Goal: Answer question/provide support: Share knowledge or assist other users

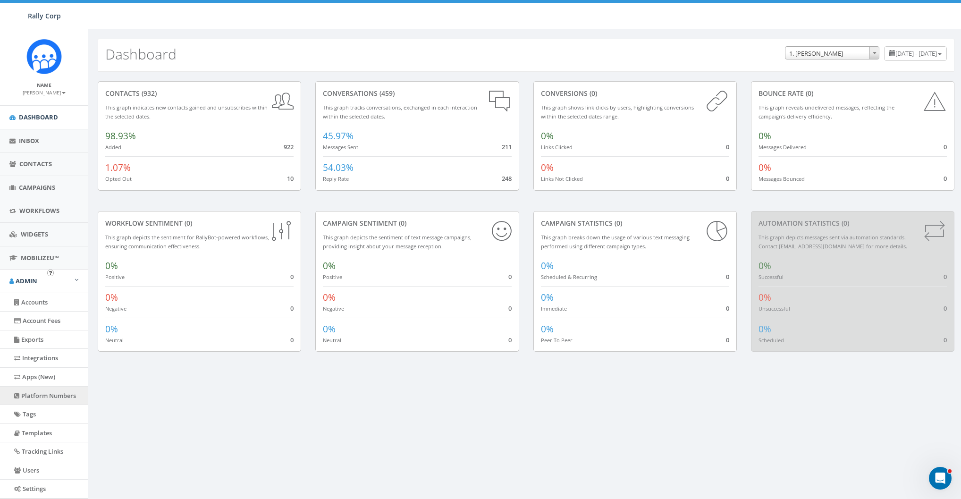
scroll to position [47, 0]
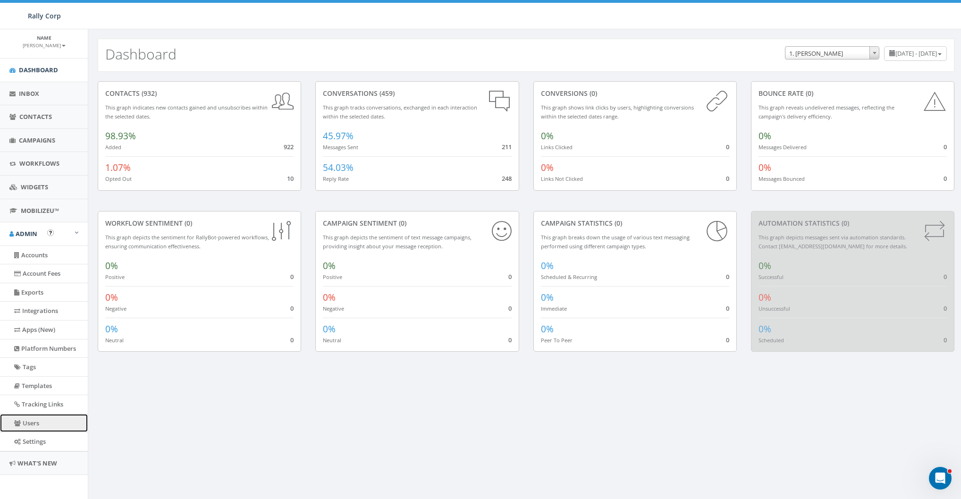
click at [31, 421] on link "Users" at bounding box center [44, 423] width 88 height 18
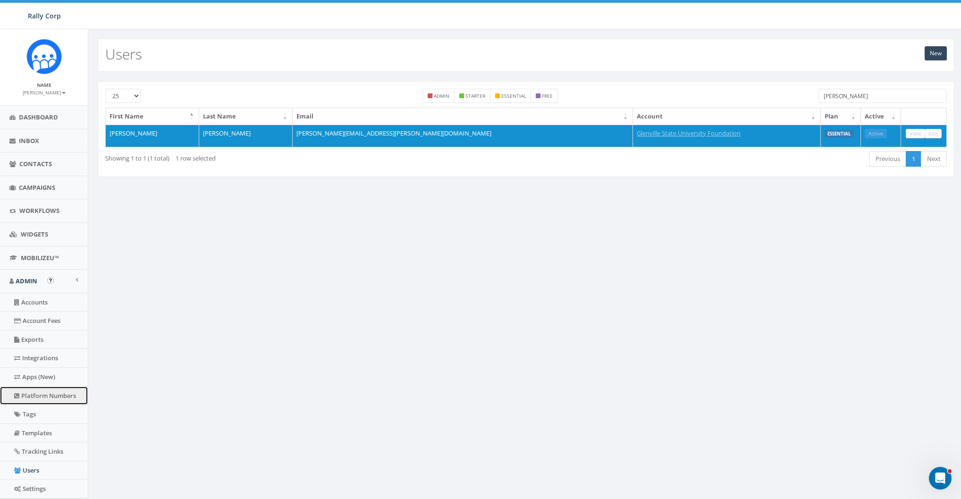
click at [36, 392] on link "Platform Numbers" at bounding box center [44, 395] width 88 height 18
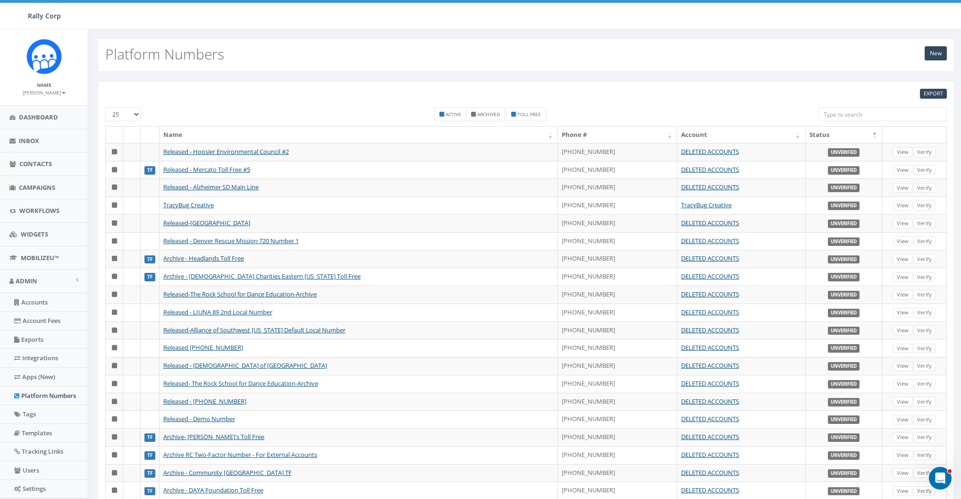
click at [451, 121] on div "Active Archived Toll Free" at bounding box center [490, 116] width 112 height 19
click at [452, 116] on small "Active" at bounding box center [453, 114] width 16 height 7
checkbox input "true"
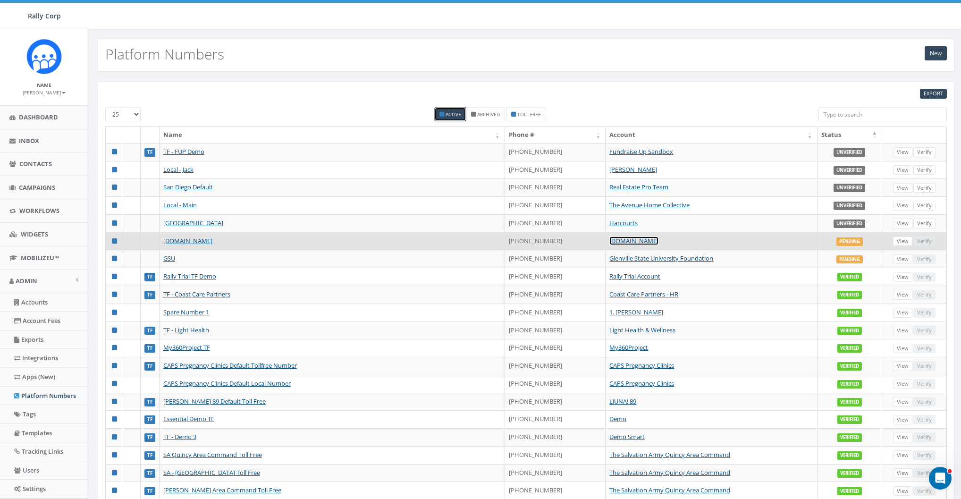
click at [618, 242] on link "AdoptAClassroom.org" at bounding box center [633, 240] width 49 height 8
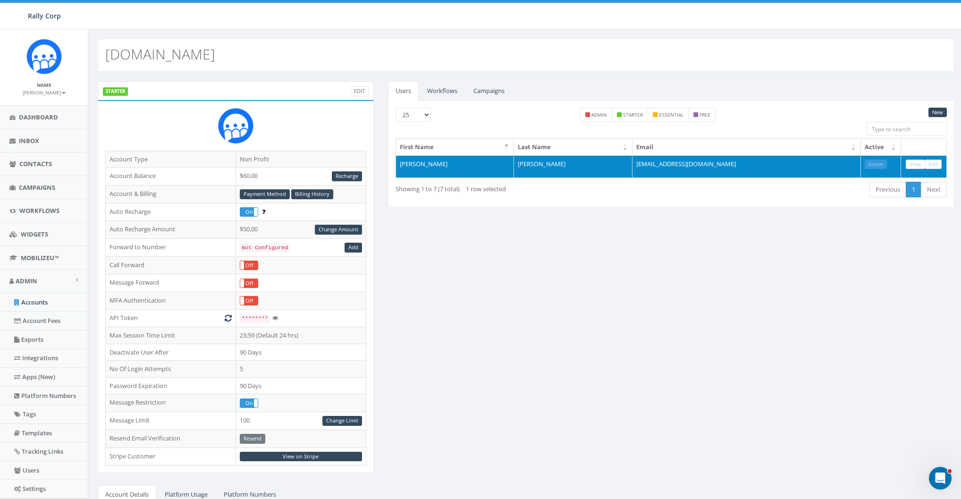
click at [693, 163] on td "mtarawally@adoptaclassroom.org" at bounding box center [746, 166] width 228 height 23
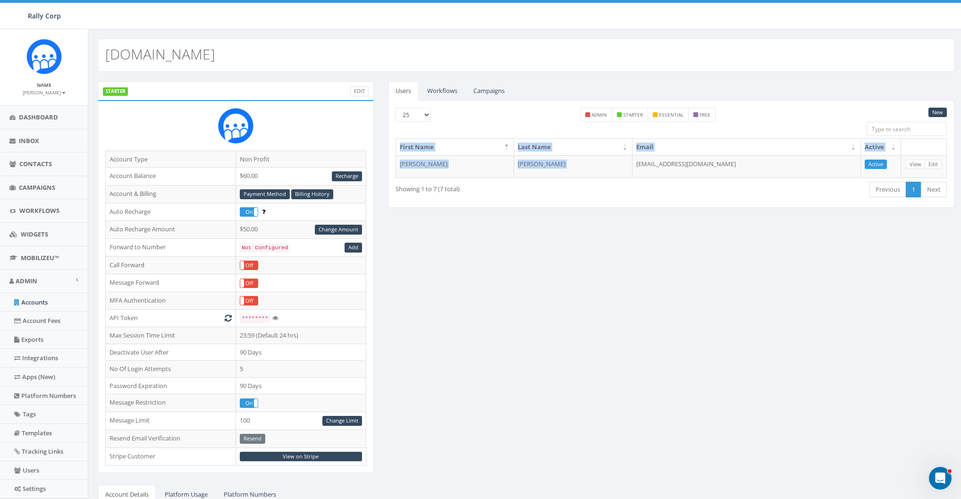
copy table "First Name Last Name Email Active Mohamed Tarawally"
click at [43, 386] on link "Platform Numbers" at bounding box center [44, 395] width 88 height 18
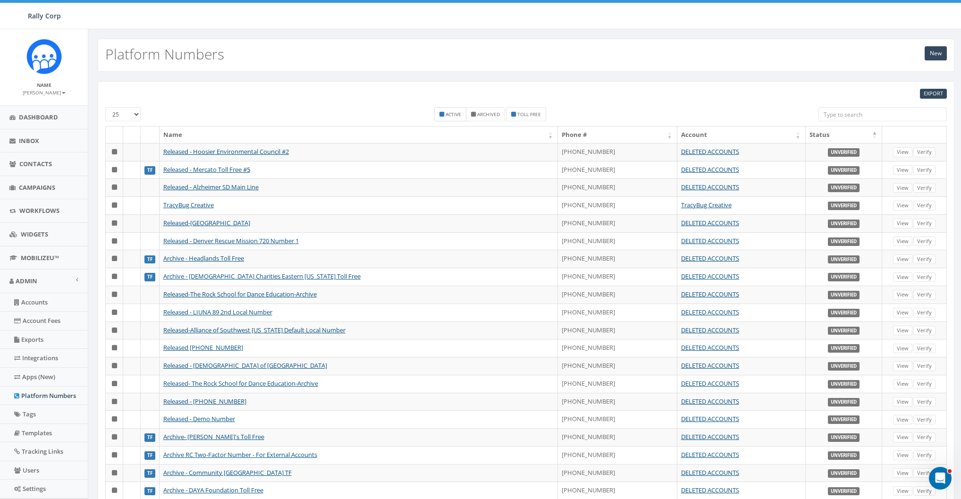
click at [454, 120] on label "Active" at bounding box center [450, 114] width 32 height 14
checkbox input "true"
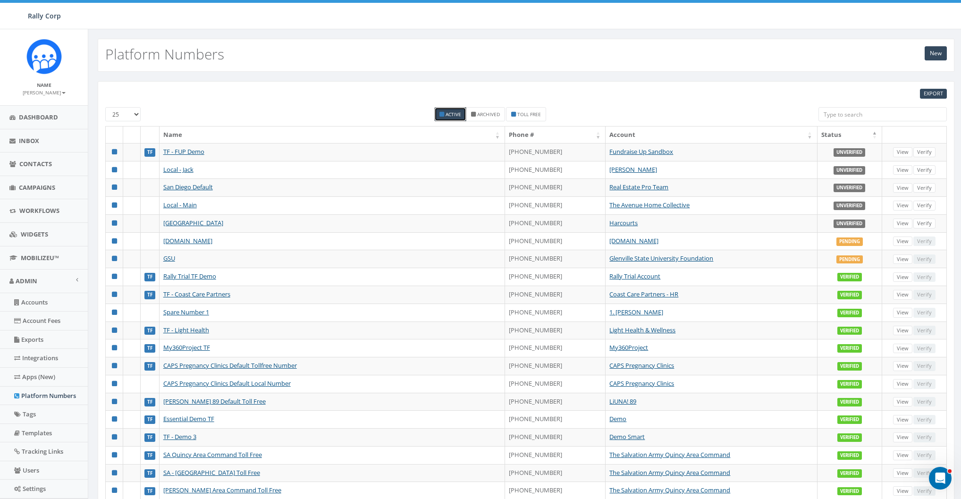
click at [617, 76] on div "EXPORT 25 50 100 Active Archived Toll Free Name Phone # Account Status TF TF - …" at bounding box center [525, 356] width 875 height 568
click at [849, 132] on th "Status" at bounding box center [849, 134] width 65 height 17
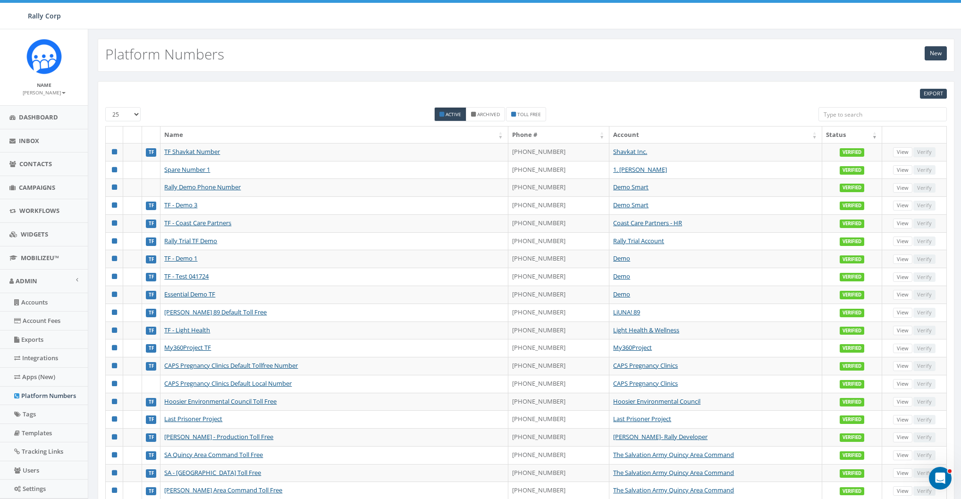
click at [843, 136] on th "Status" at bounding box center [852, 134] width 60 height 17
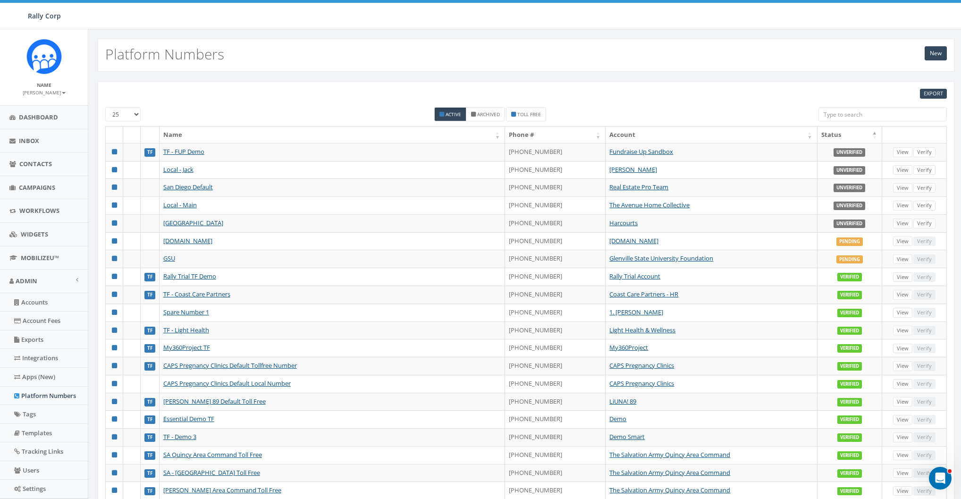
click at [830, 133] on th "Status" at bounding box center [849, 134] width 65 height 17
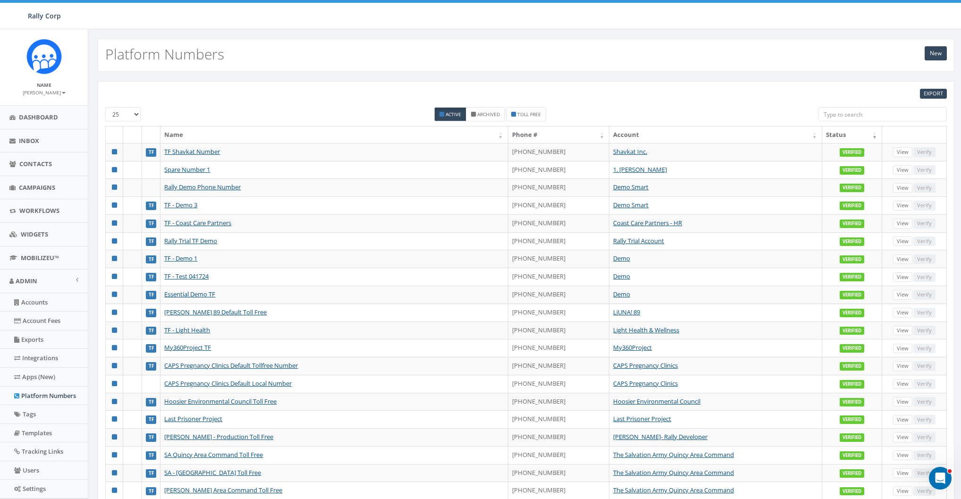
click at [848, 130] on th "Status" at bounding box center [852, 134] width 60 height 17
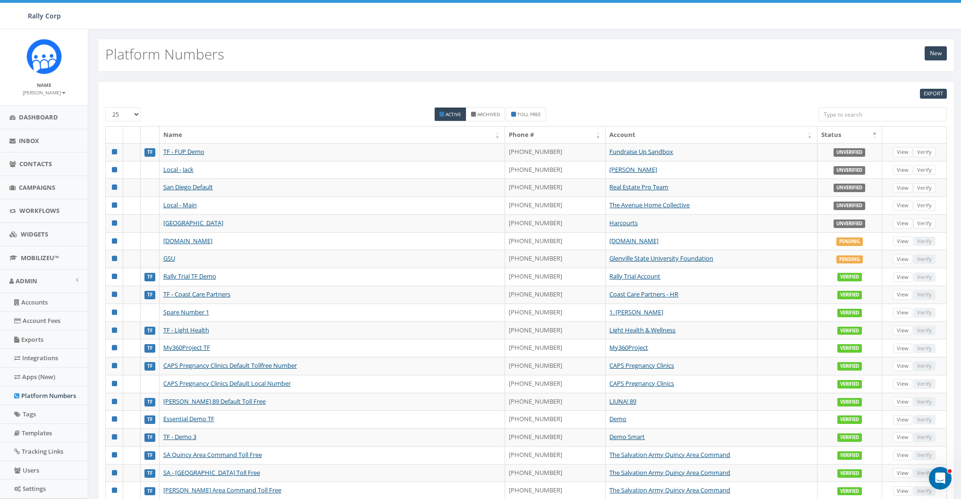
click at [611, 102] on div "EXPORT 25 50 100 Active Archived Toll Free Name Phone # Account Status TF TF - …" at bounding box center [526, 349] width 856 height 537
click at [302, 87] on div "EXPORT 25 50 100 Active Archived Toll Free Name Phone # Account Status TF TF - …" at bounding box center [526, 349] width 856 height 537
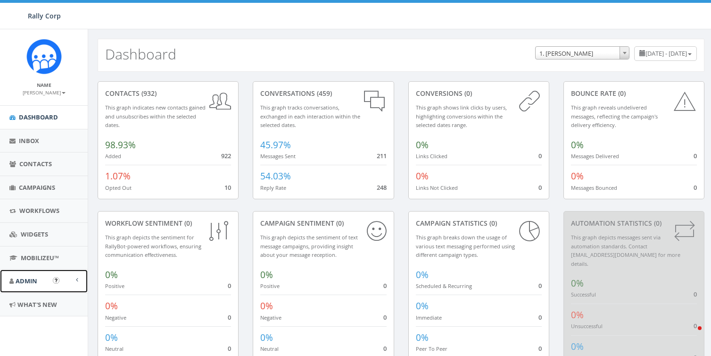
click at [22, 285] on link "Admin" at bounding box center [44, 280] width 88 height 23
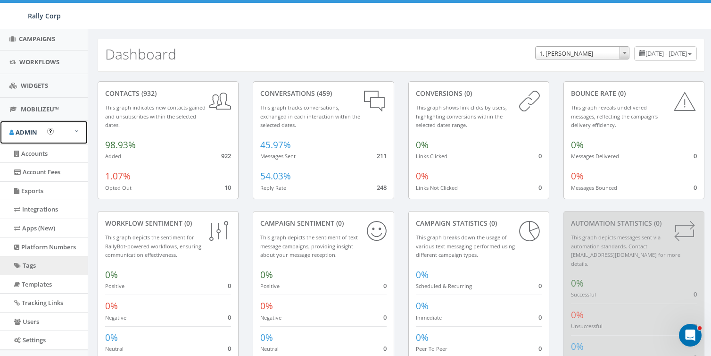
scroll to position [181, 0]
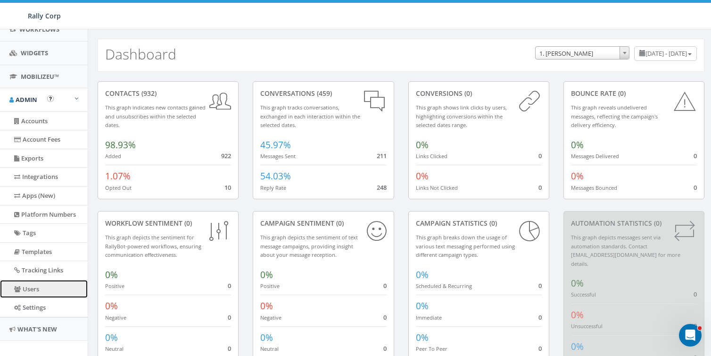
click at [36, 292] on link "Users" at bounding box center [44, 289] width 88 height 18
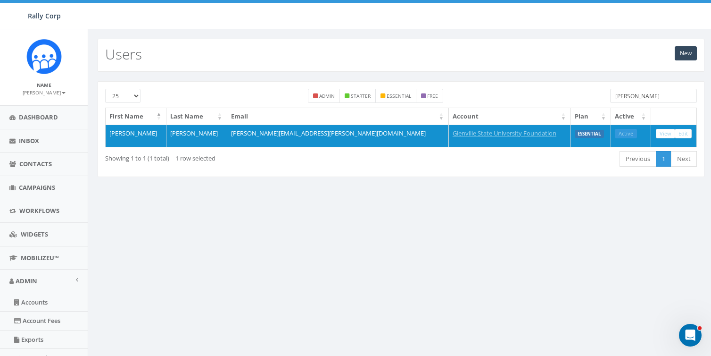
click at [633, 94] on input "[PERSON_NAME]" at bounding box center [654, 96] width 87 height 14
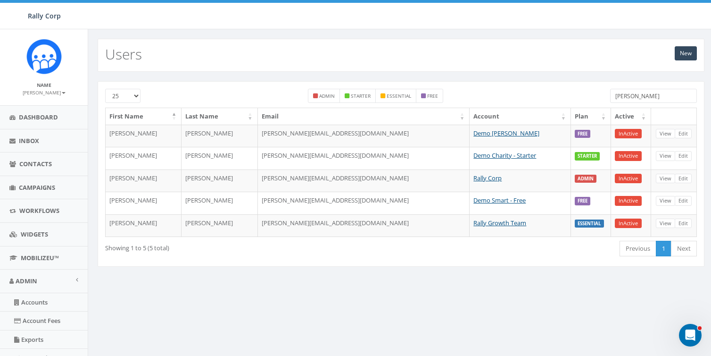
click at [633, 94] on input "[PERSON_NAME]" at bounding box center [654, 96] width 87 height 14
click at [633, 94] on input "marisa" at bounding box center [654, 96] width 87 height 14
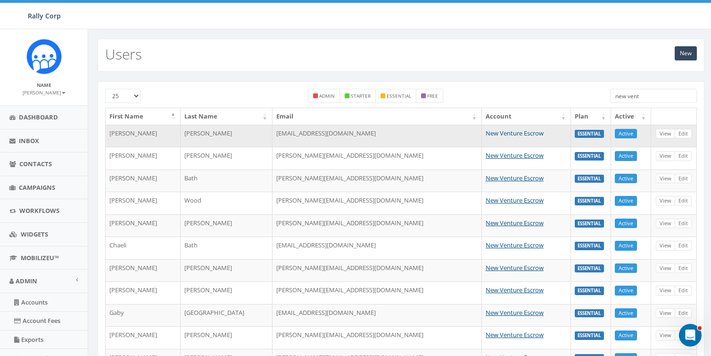
type input "new vent"
click at [510, 134] on link "New Venture Escrow" at bounding box center [515, 133] width 58 height 8
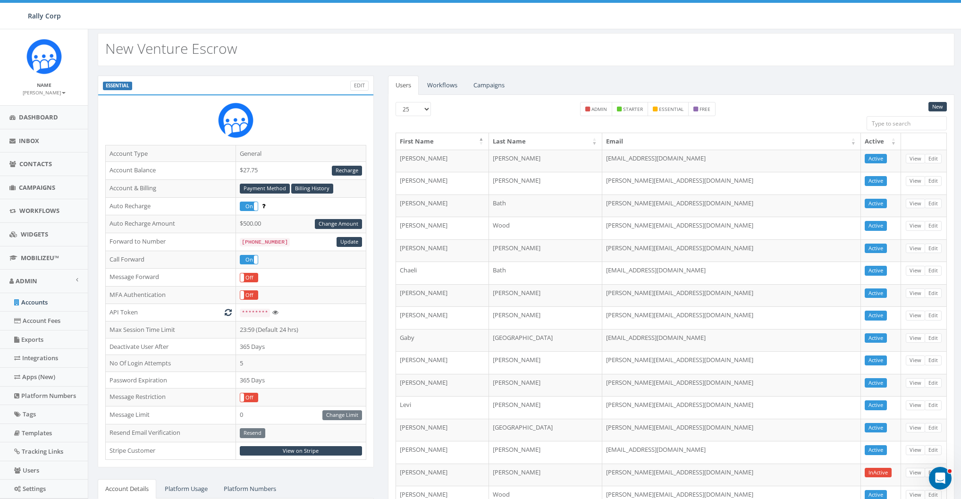
scroll to position [12, 0]
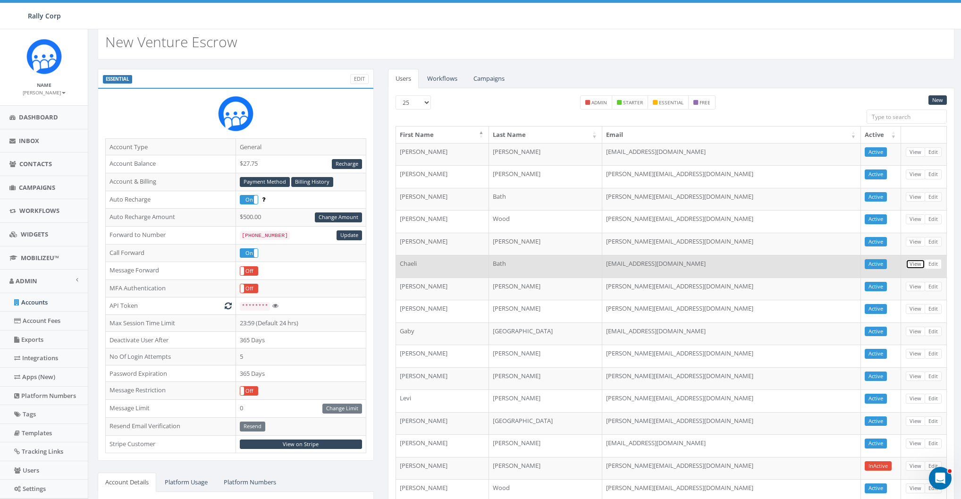
click at [711, 262] on link "View" at bounding box center [914, 264] width 19 height 10
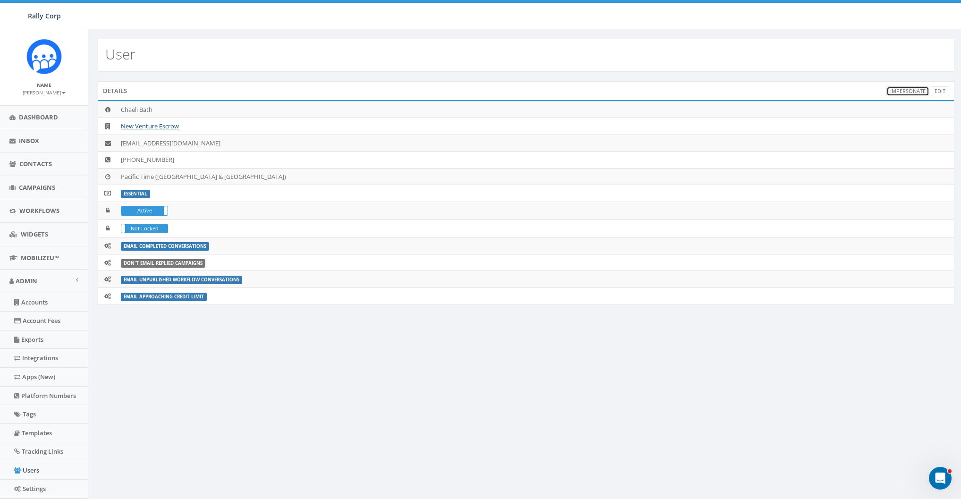
click at [903, 87] on link "Impersonate" at bounding box center [907, 91] width 43 height 10
